Goal: Task Accomplishment & Management: Manage account settings

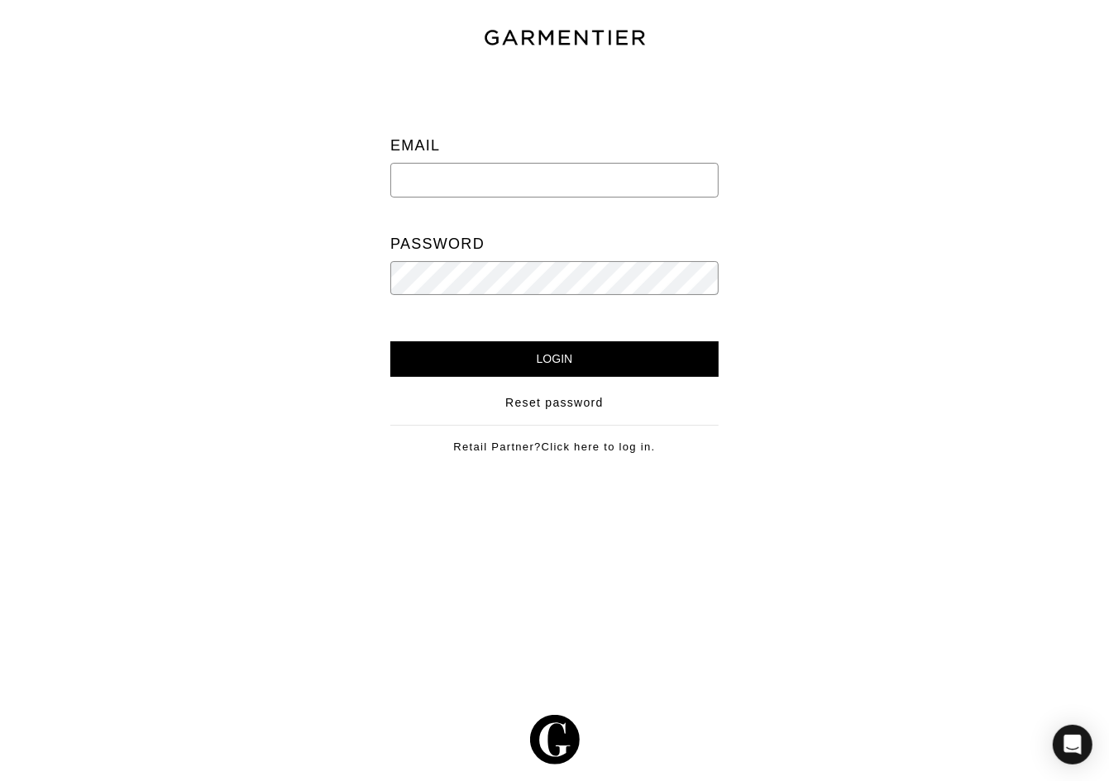
type input "[EMAIL_ADDRESS][DOMAIN_NAME]"
click at [637, 349] on input "Login" at bounding box center [554, 359] width 328 height 36
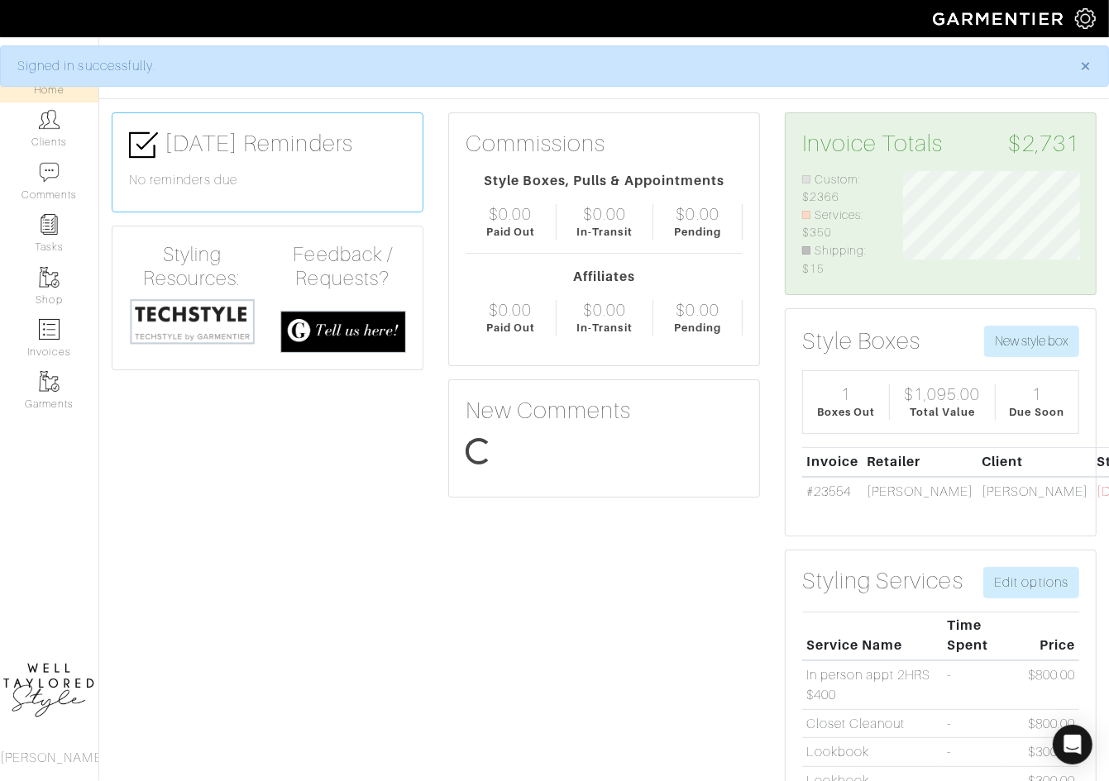
scroll to position [107, 201]
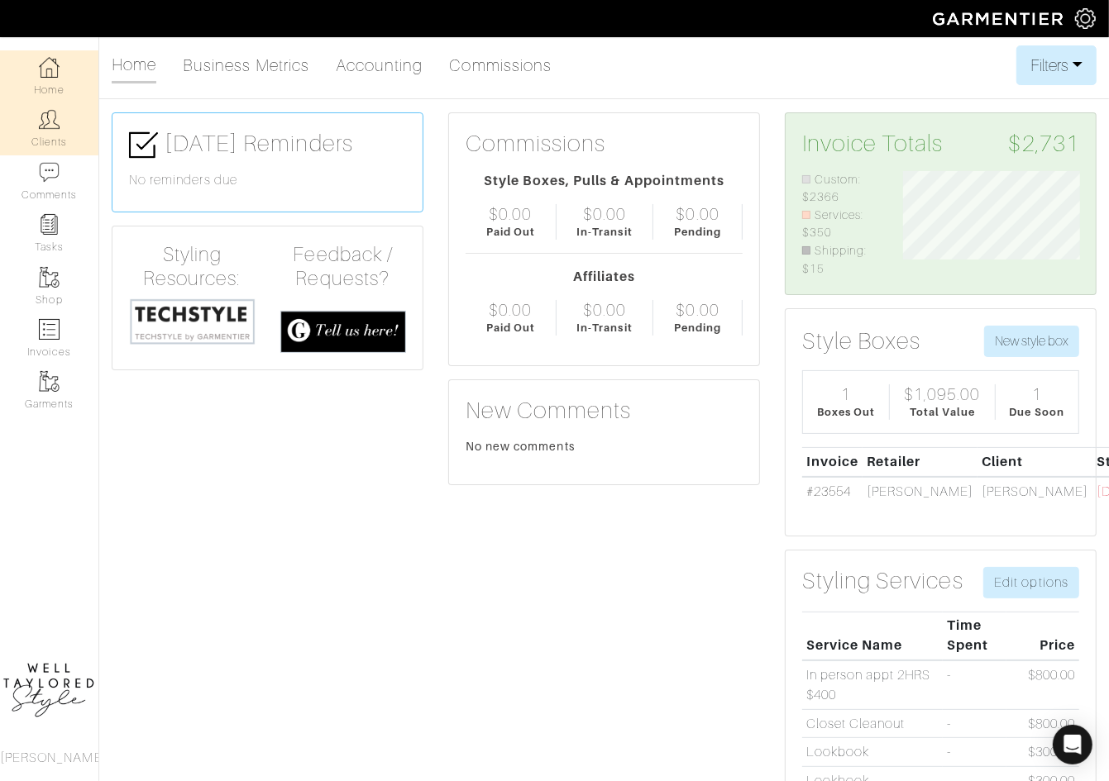
click at [50, 134] on link "Clients" at bounding box center [49, 129] width 98 height 52
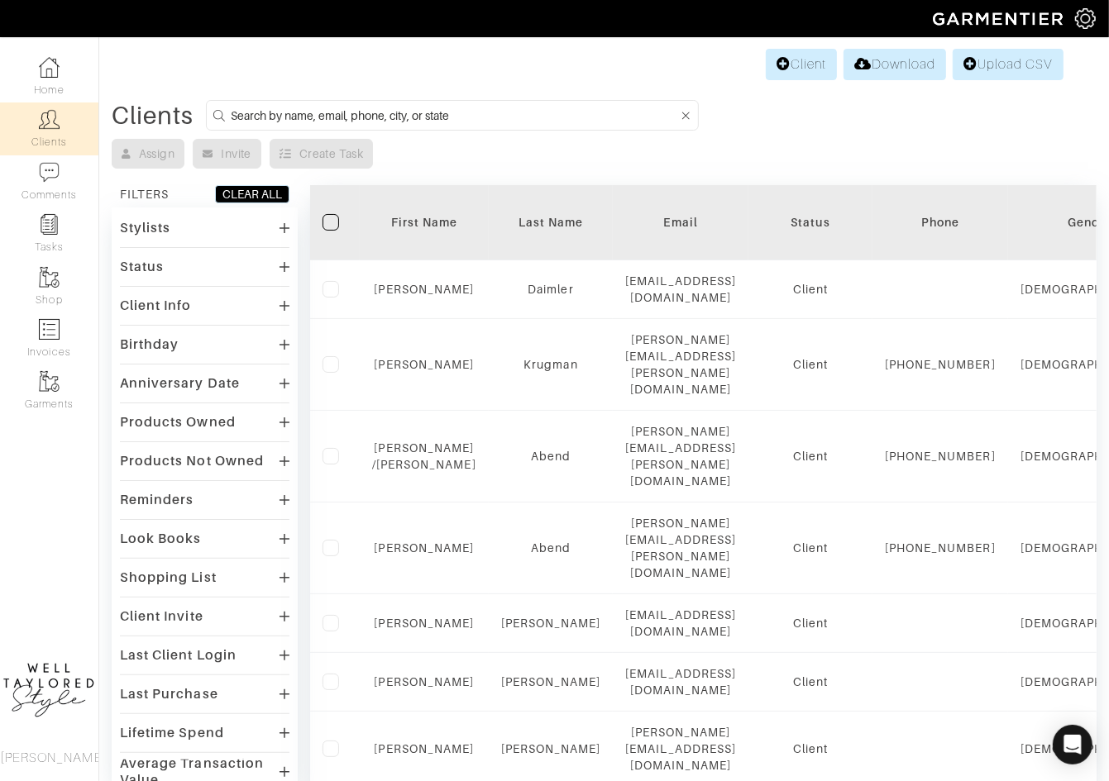
click at [345, 120] on input at bounding box center [454, 115] width 447 height 21
type input "ted"
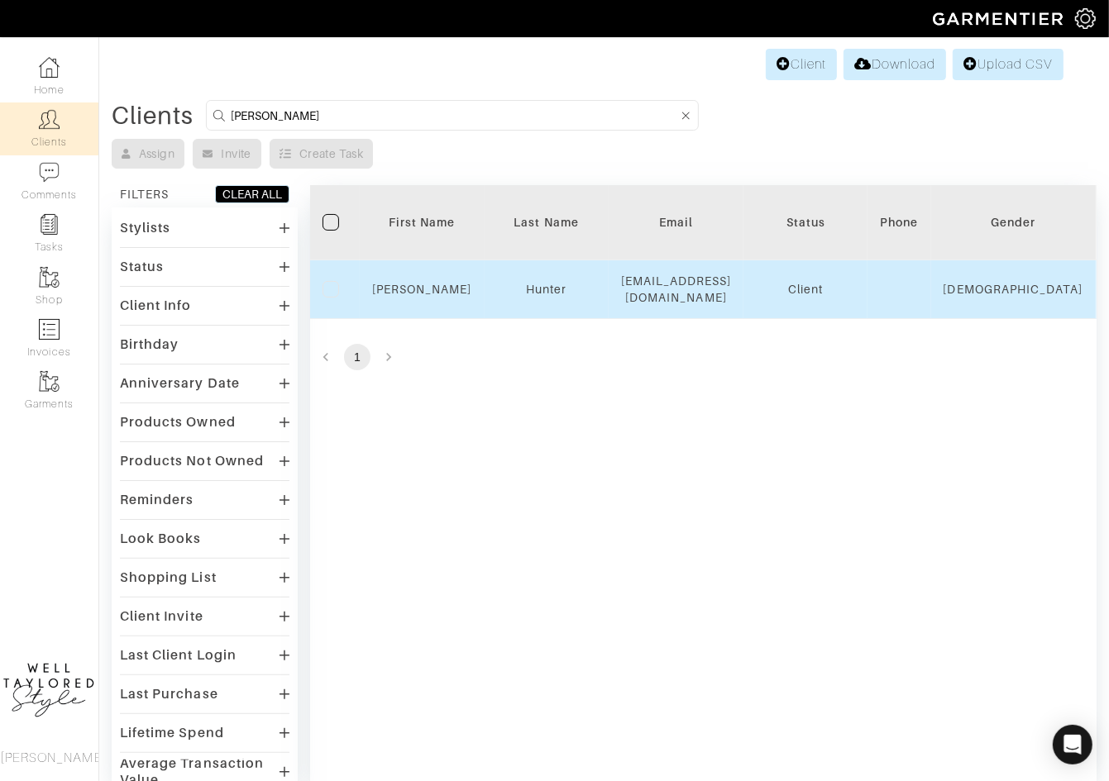
click at [538, 265] on td "Hunter" at bounding box center [546, 289] width 124 height 59
click at [538, 284] on link "Hunter" at bounding box center [546, 289] width 41 height 13
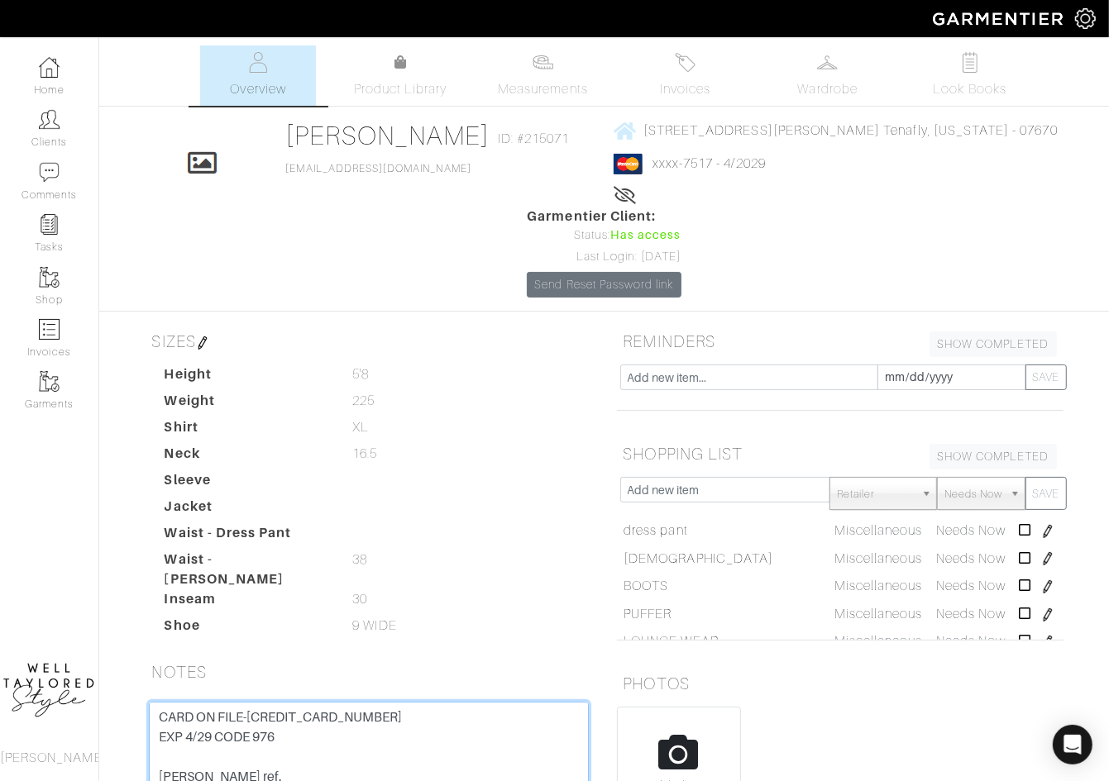
drag, startPoint x: 250, startPoint y: 618, endPoint x: 433, endPoint y: 618, distance: 183.5
drag, startPoint x: 342, startPoint y: 616, endPoint x: 415, endPoint y: 616, distance: 72.8
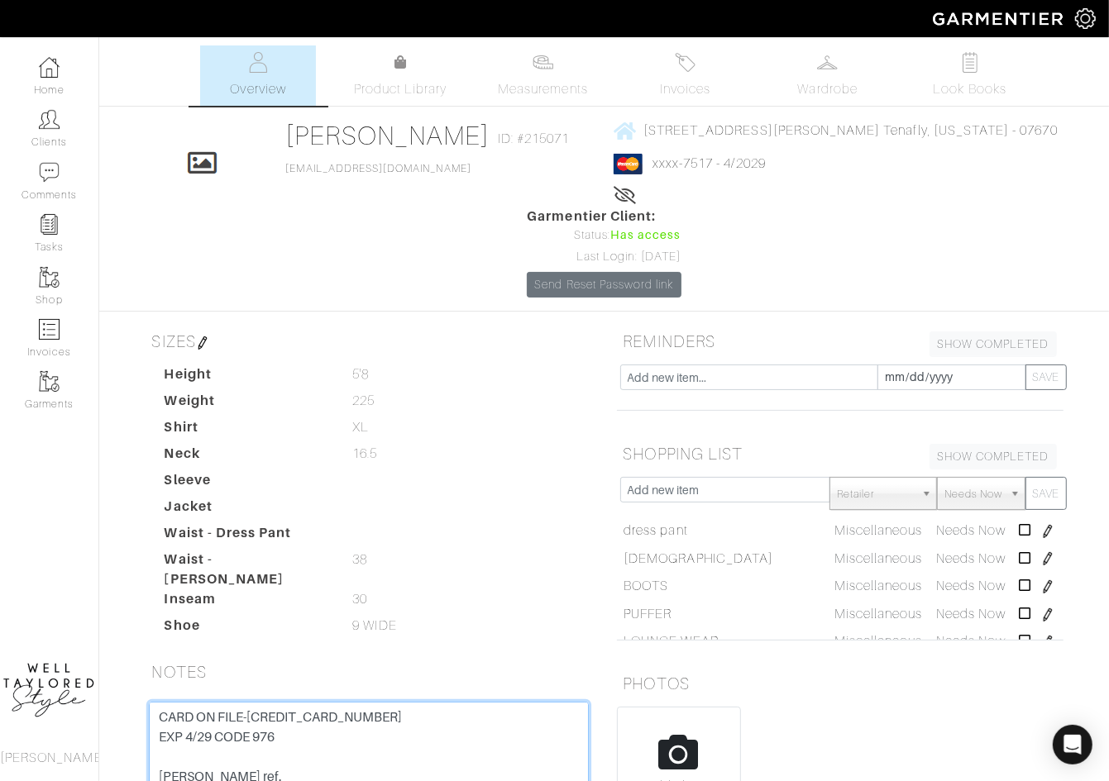
type textarea "CARD ON FILE-[CREDIT_CARD_NUMBER] EXP 4/29 CODE 976 [PERSON_NAME] ref. went to …"
